Goal: Task Accomplishment & Management: Use online tool/utility

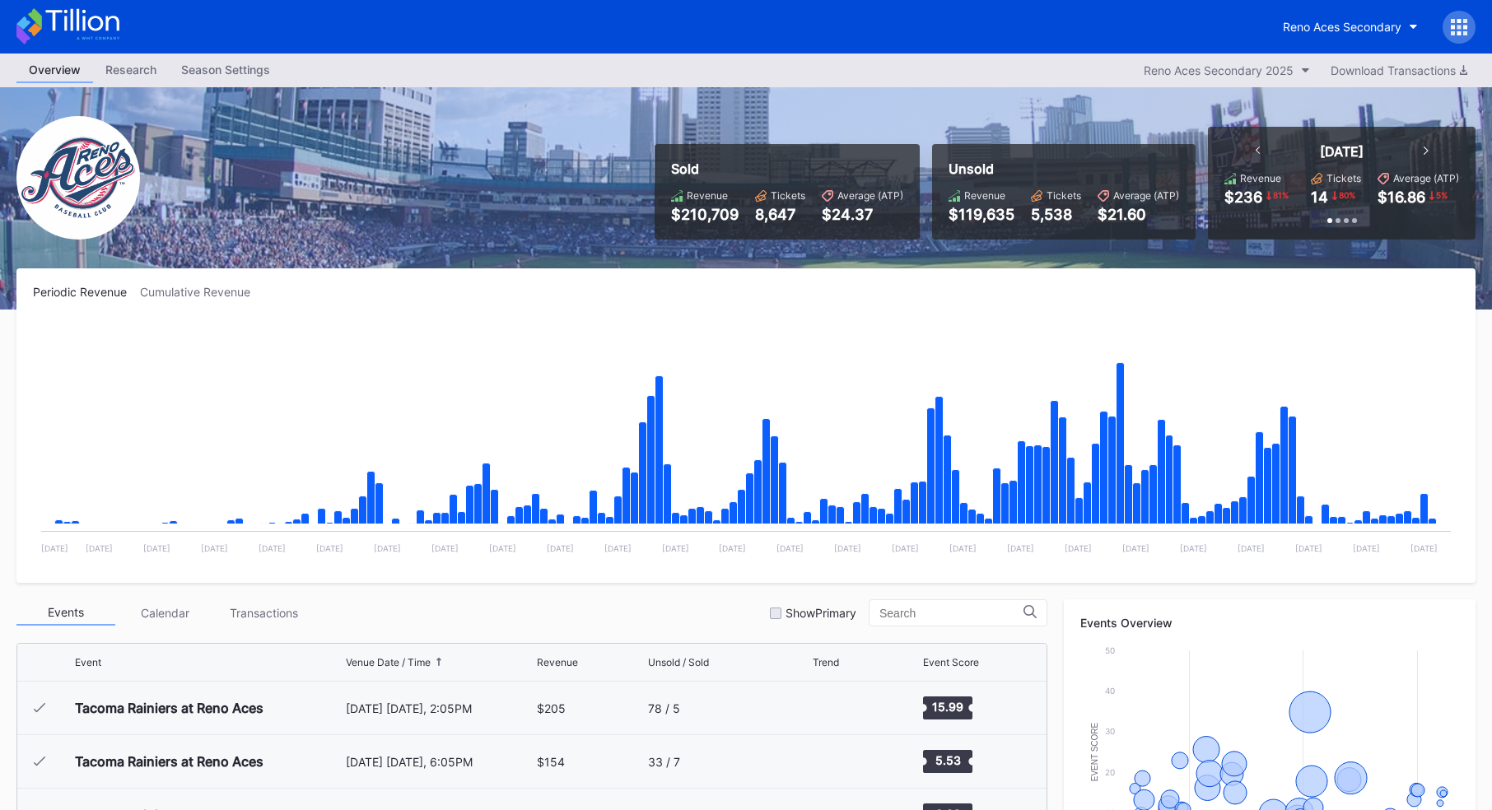
scroll to position [3103, 0]
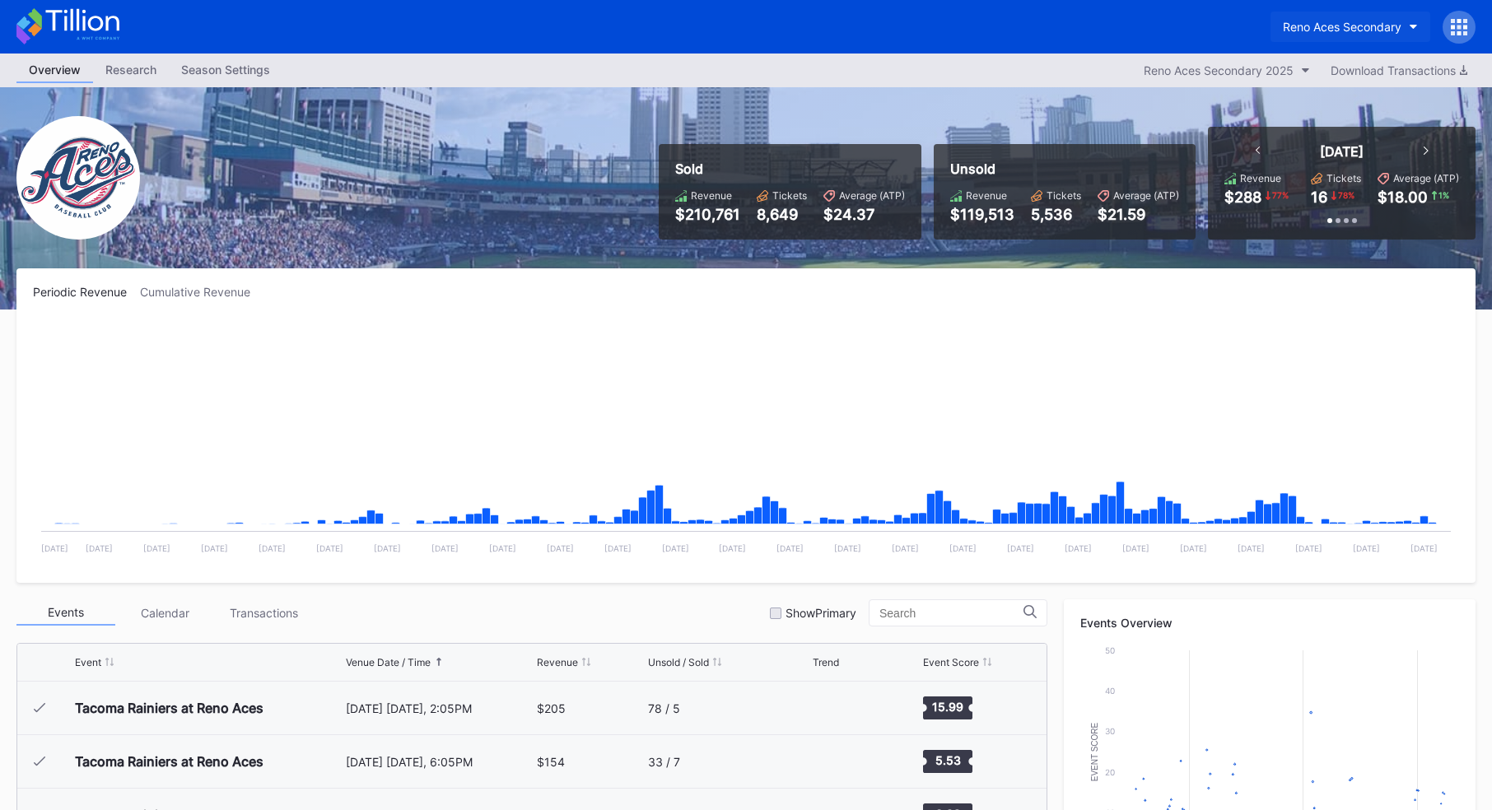
scroll to position [3103, 0]
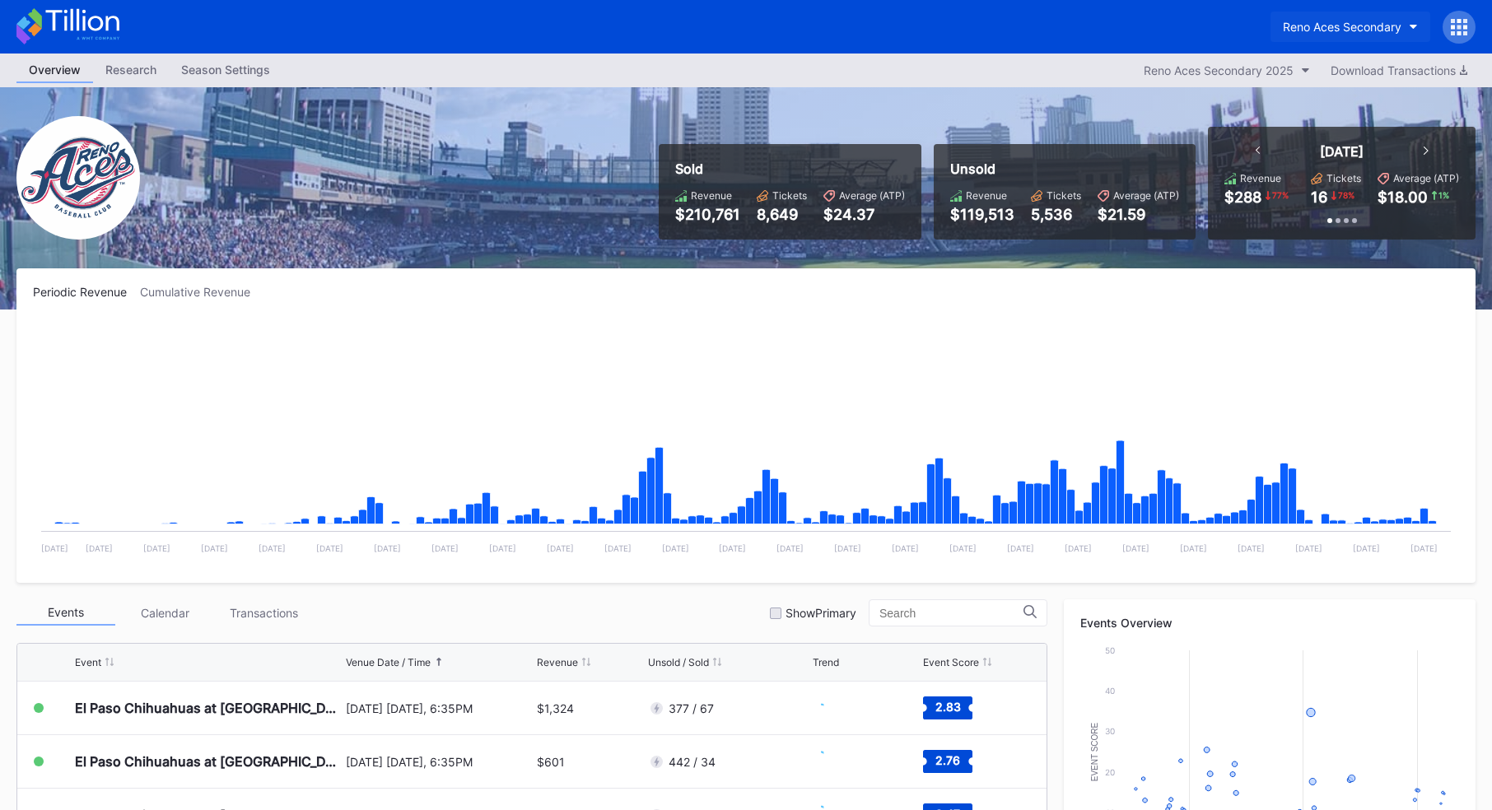
click at [1314, 16] on button "Reno Aces Secondary" at bounding box center [1350, 27] width 160 height 30
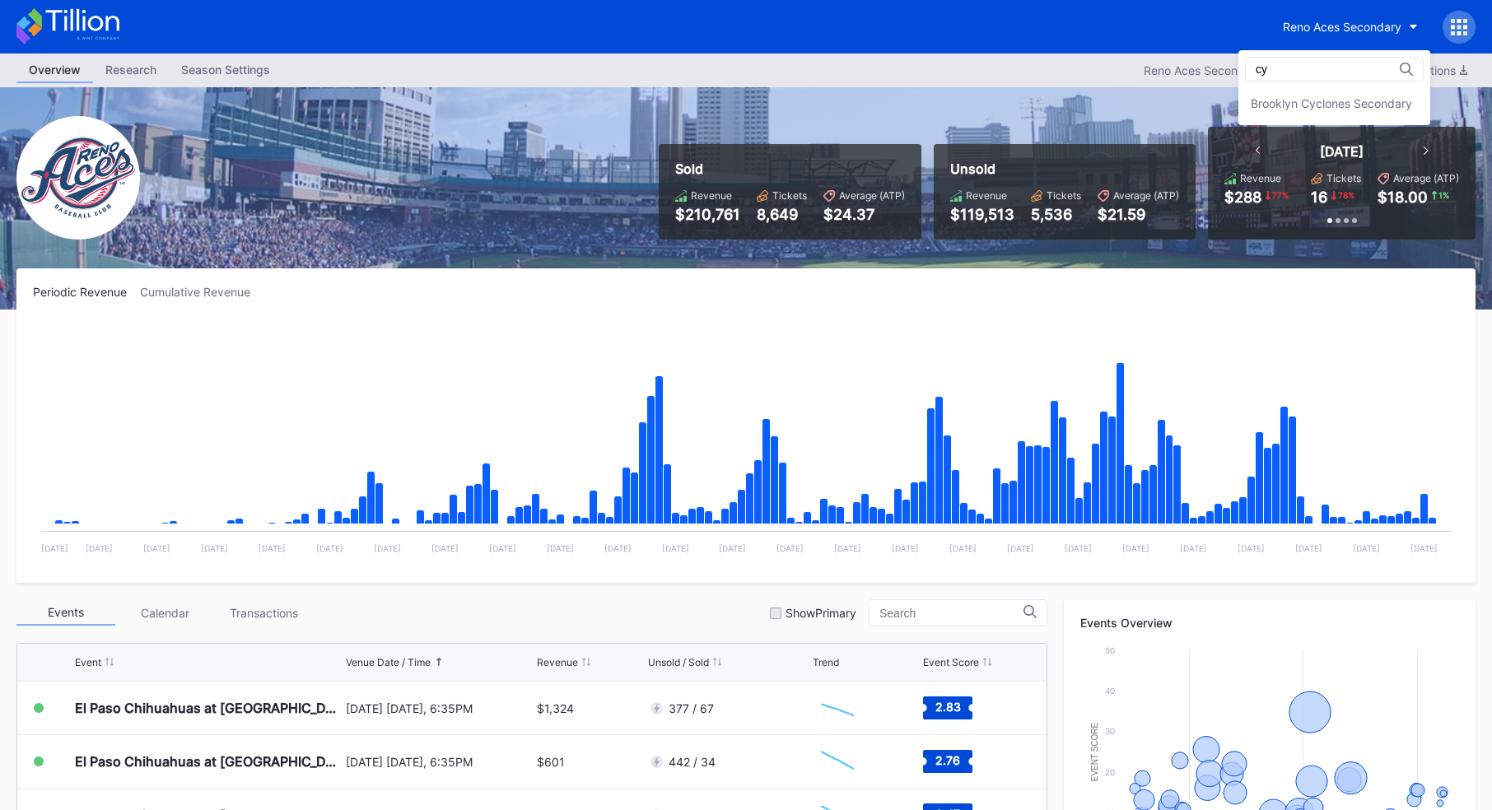
scroll to position [0, 0]
type input "cy"
click at [1274, 96] on div "Brooklyn Cyclones Secondary" at bounding box center [1330, 103] width 161 height 14
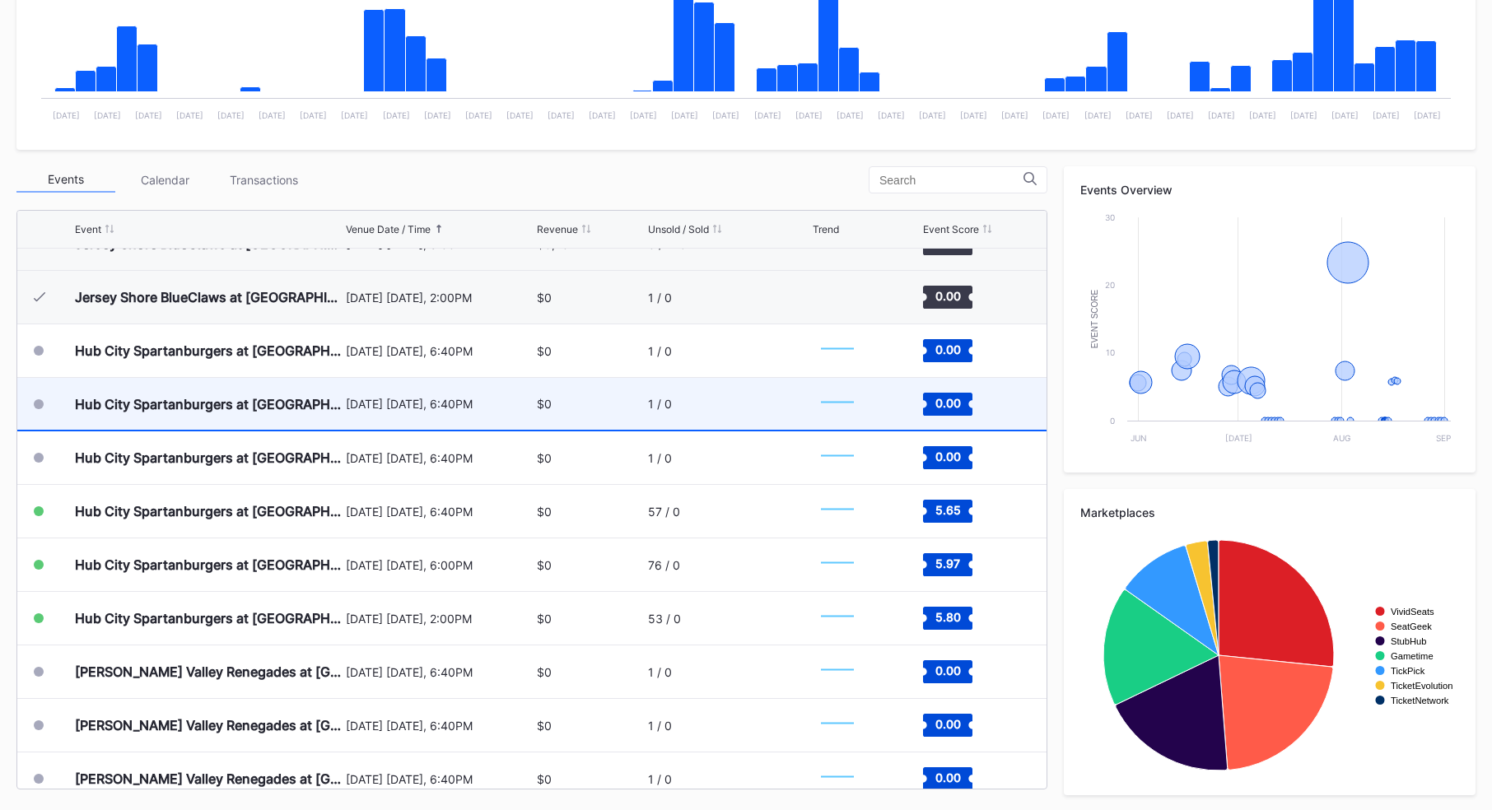
scroll to position [1161, 0]
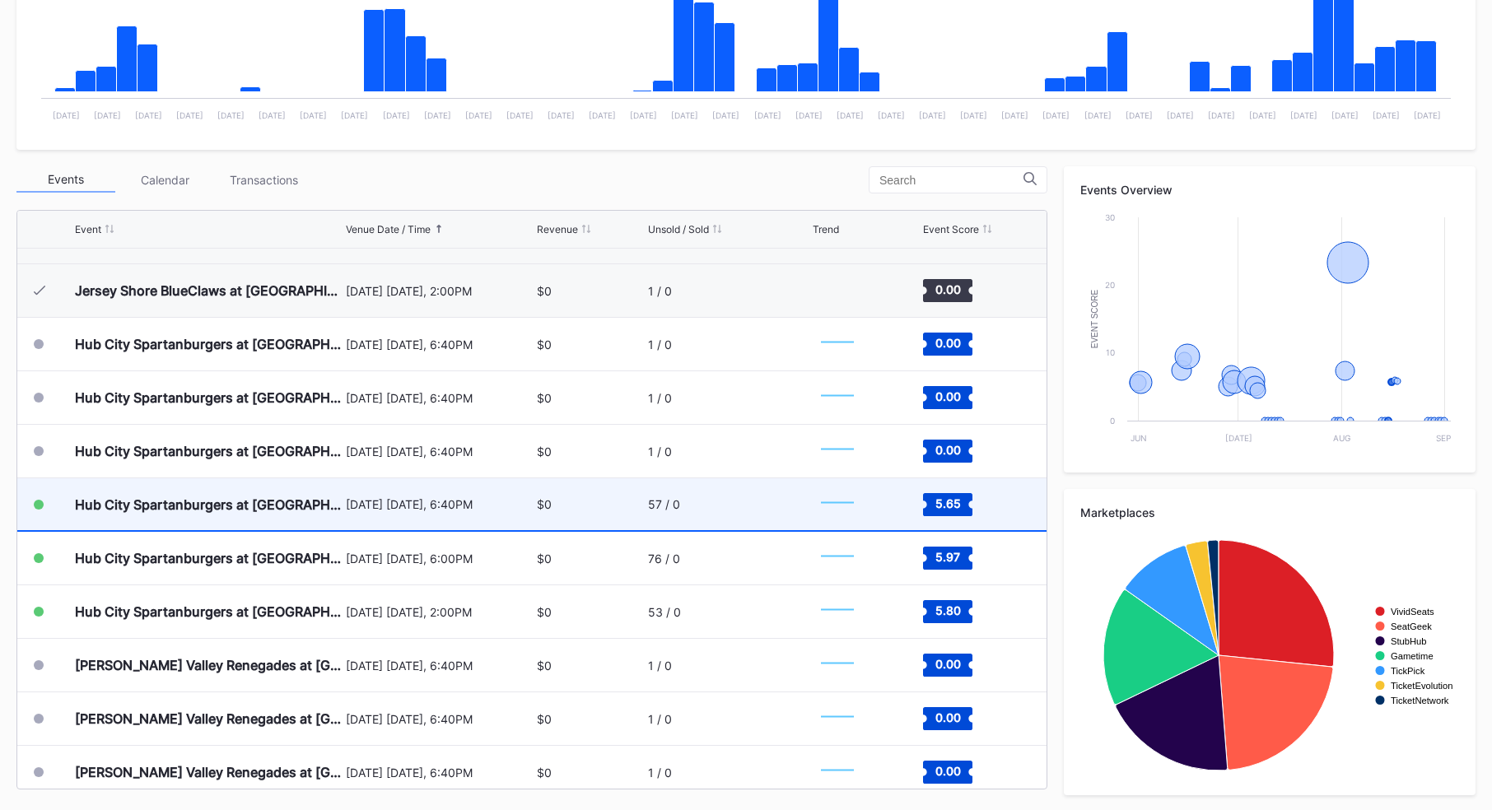
click at [265, 484] on div "Hub City Spartanburgers at Brooklyn Cyclones" at bounding box center [208, 504] width 267 height 52
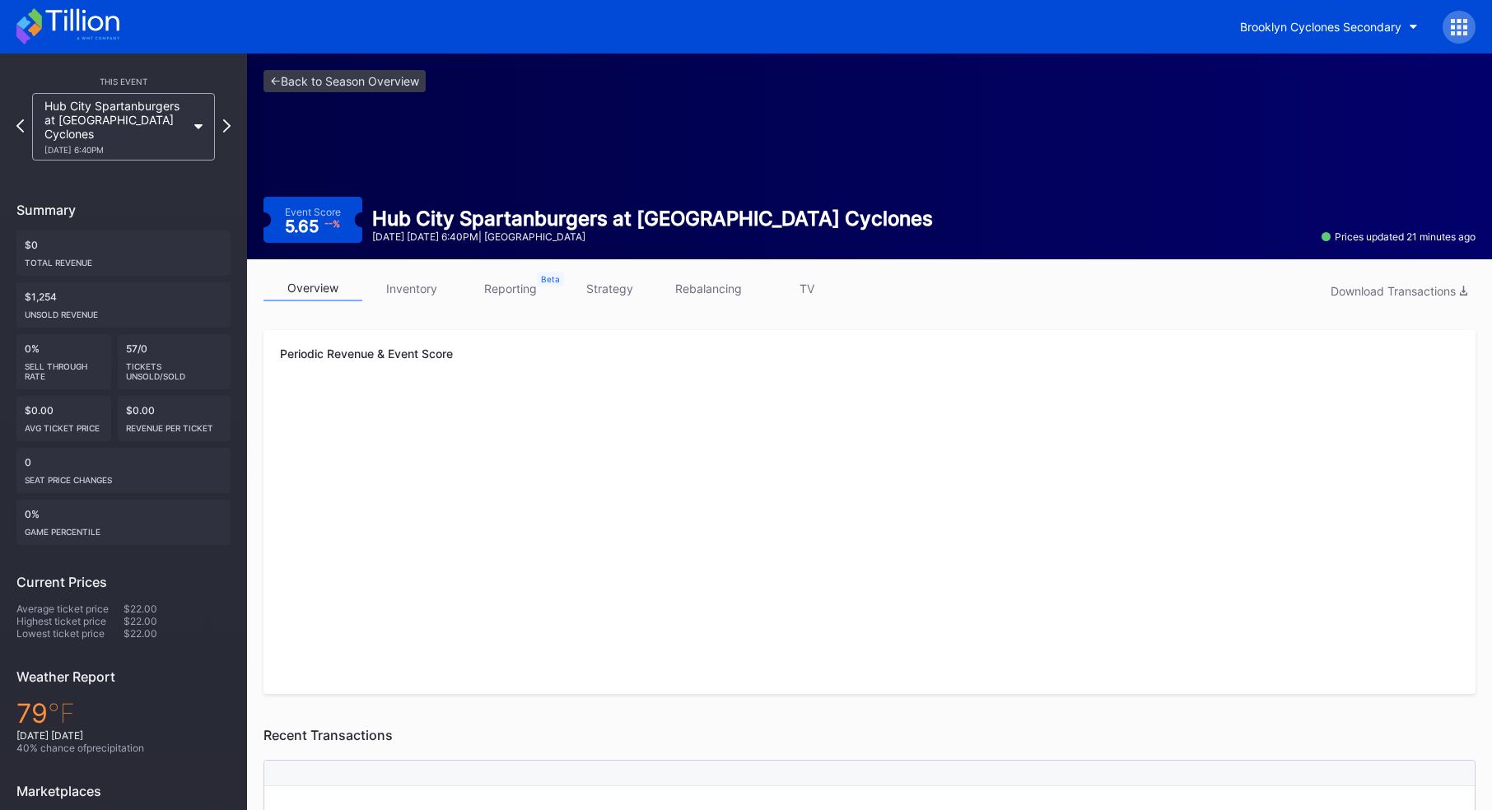
click at [414, 284] on link "inventory" at bounding box center [411, 289] width 99 height 26
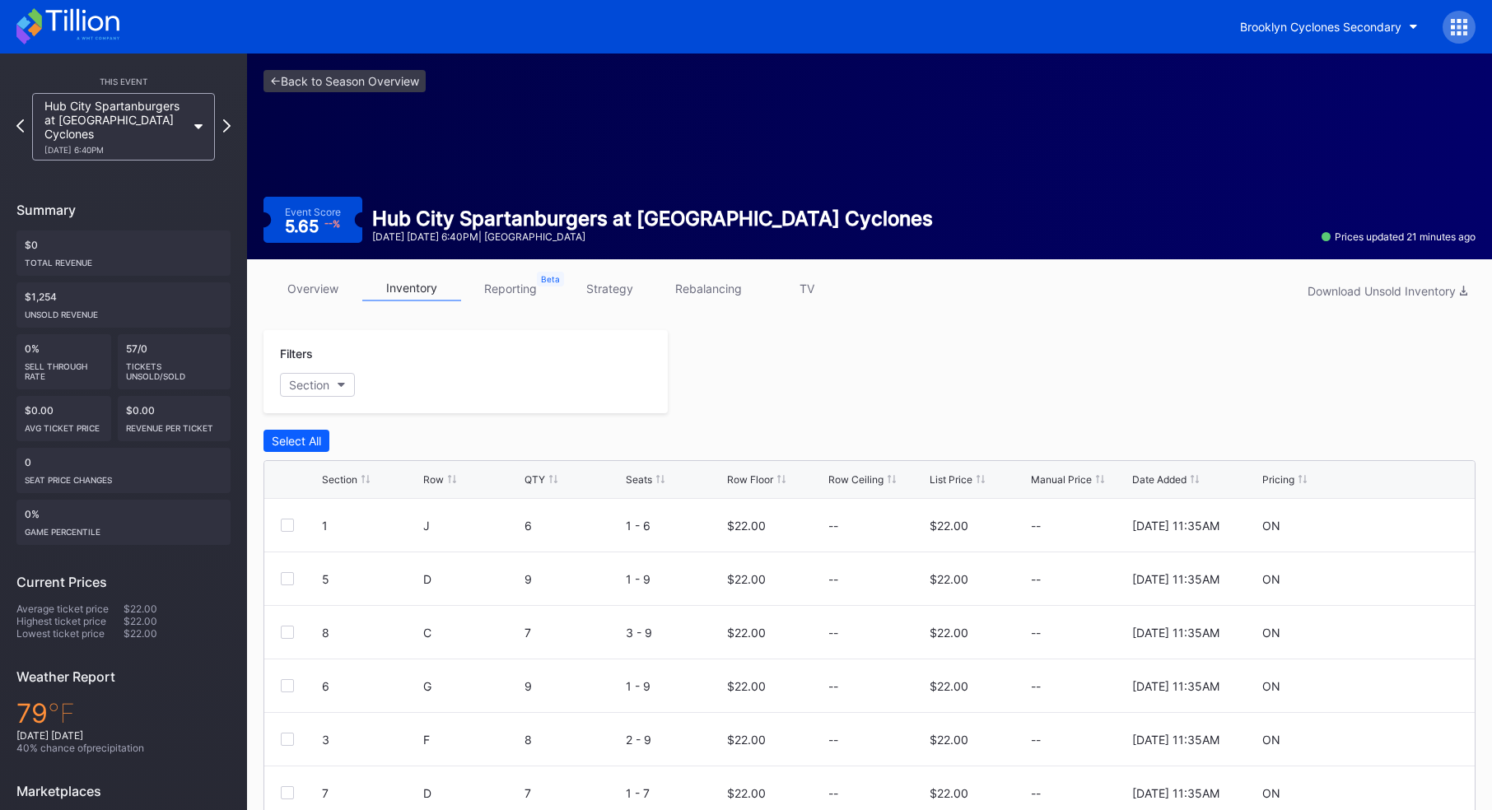
click at [1459, 19] on icon at bounding box center [1459, 21] width 4 height 4
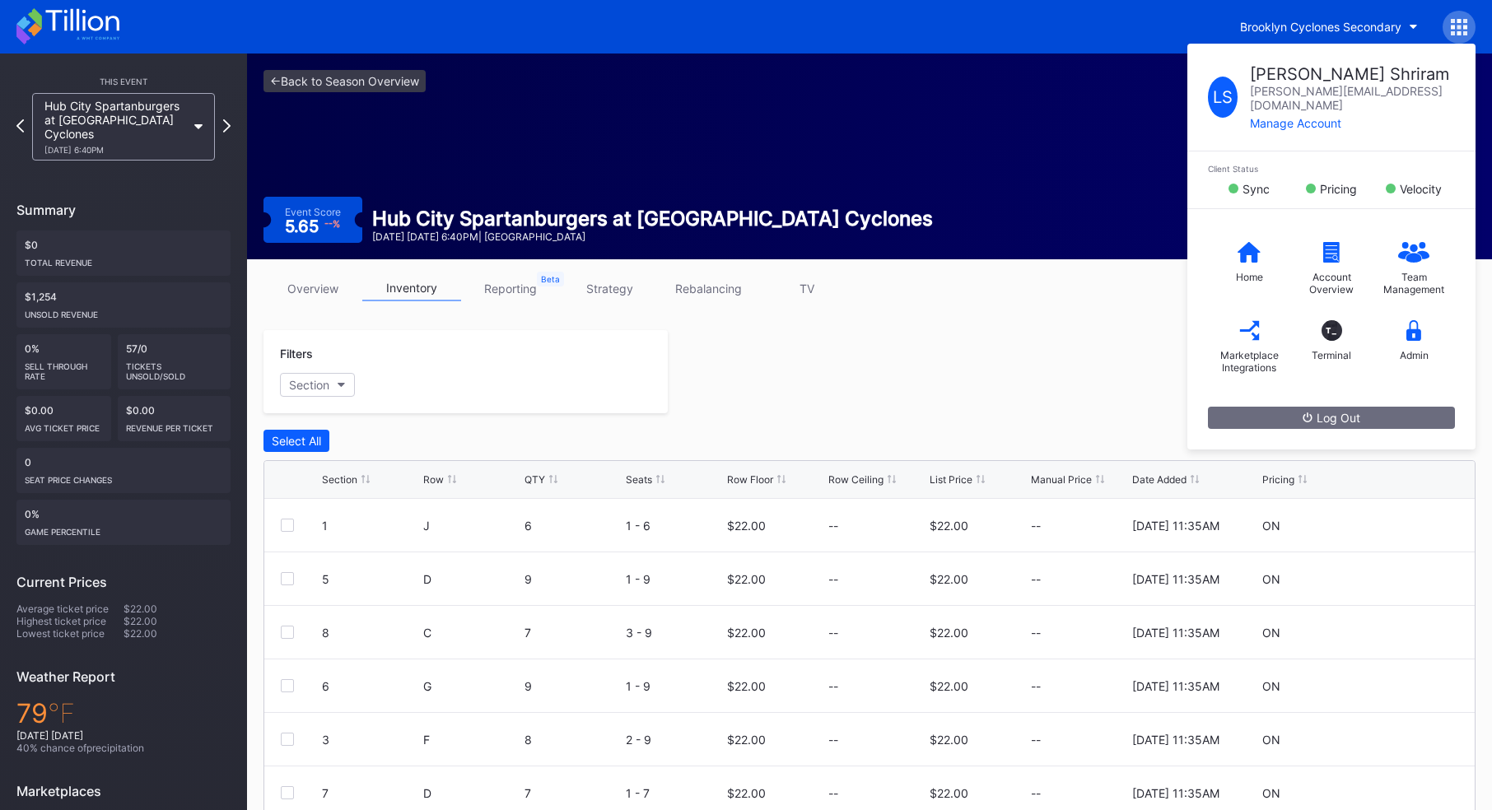
click at [1459, 19] on icon at bounding box center [1459, 21] width 4 height 4
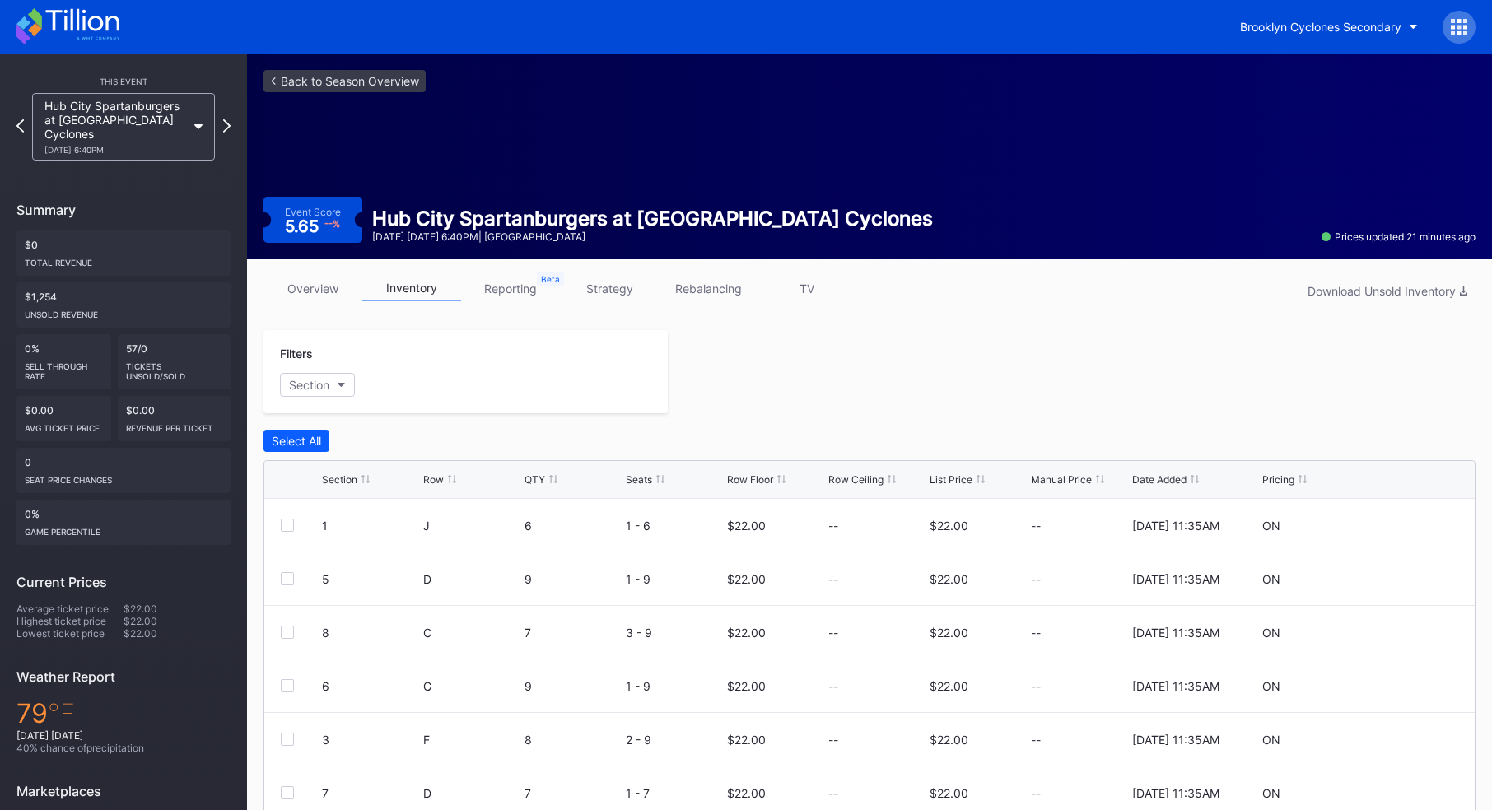
click at [1452, 21] on icon at bounding box center [1452, 21] width 4 height 4
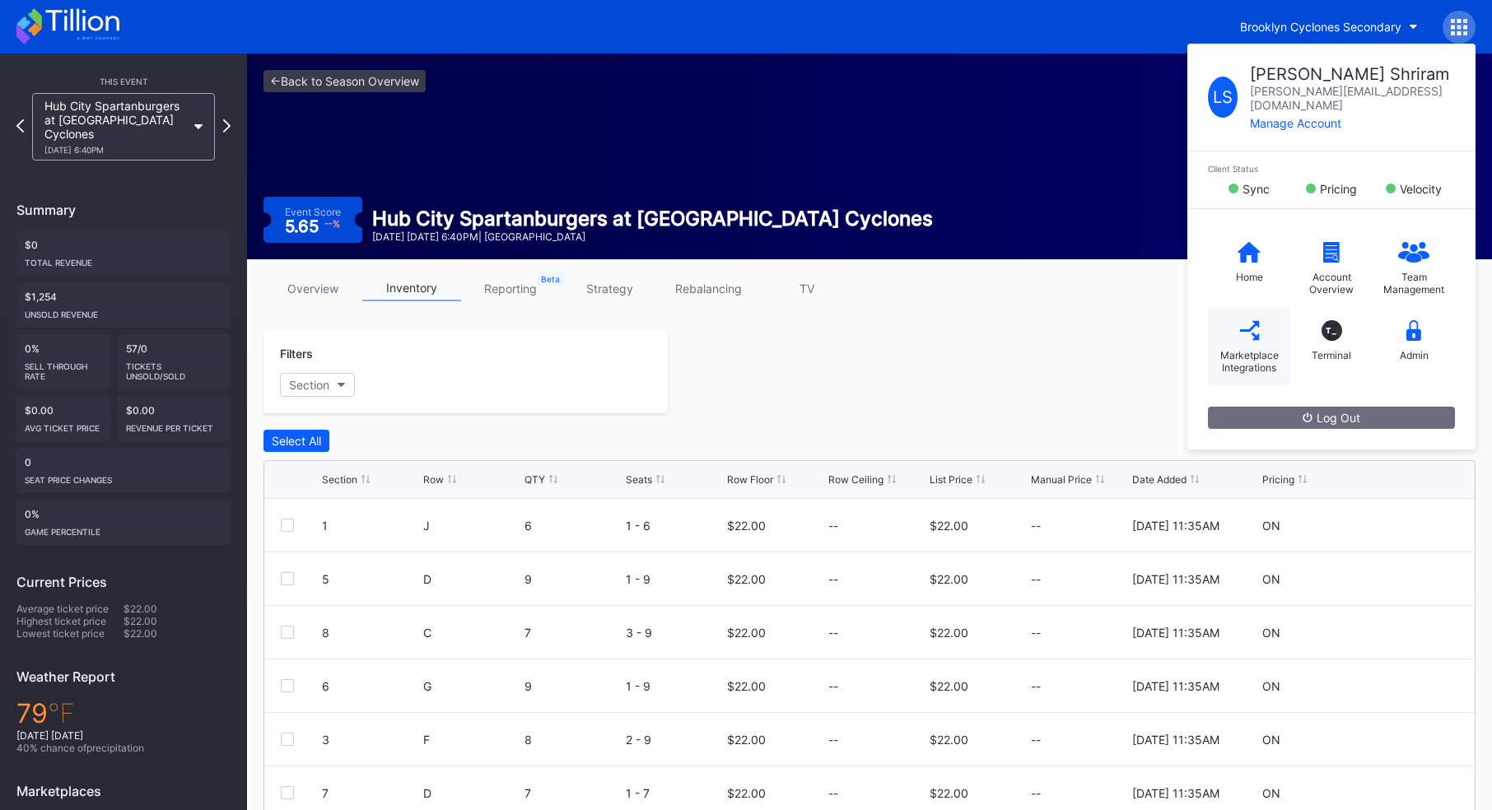
click at [1268, 322] on div "Marketplace Integrations" at bounding box center [1249, 347] width 82 height 78
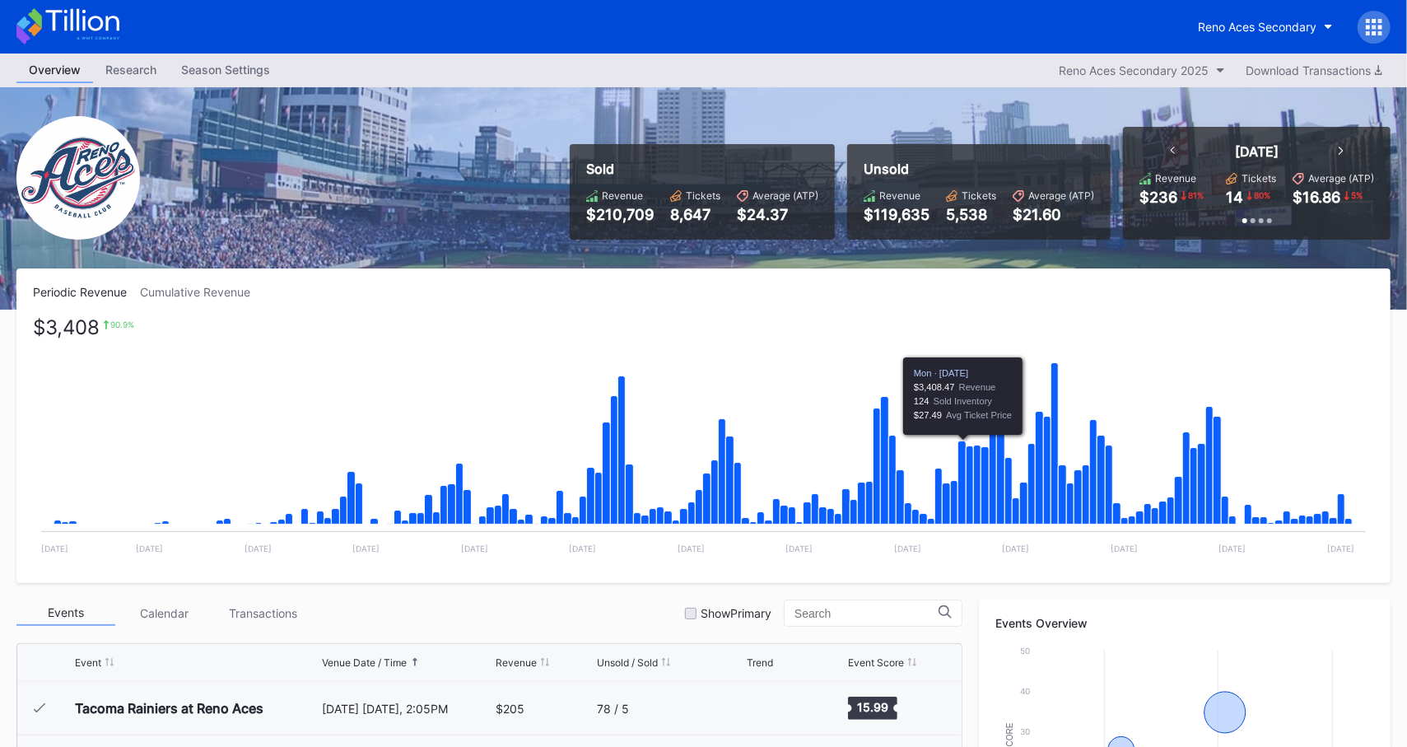
scroll to position [3103, 0]
